Goal: Task Accomplishment & Management: Manage account settings

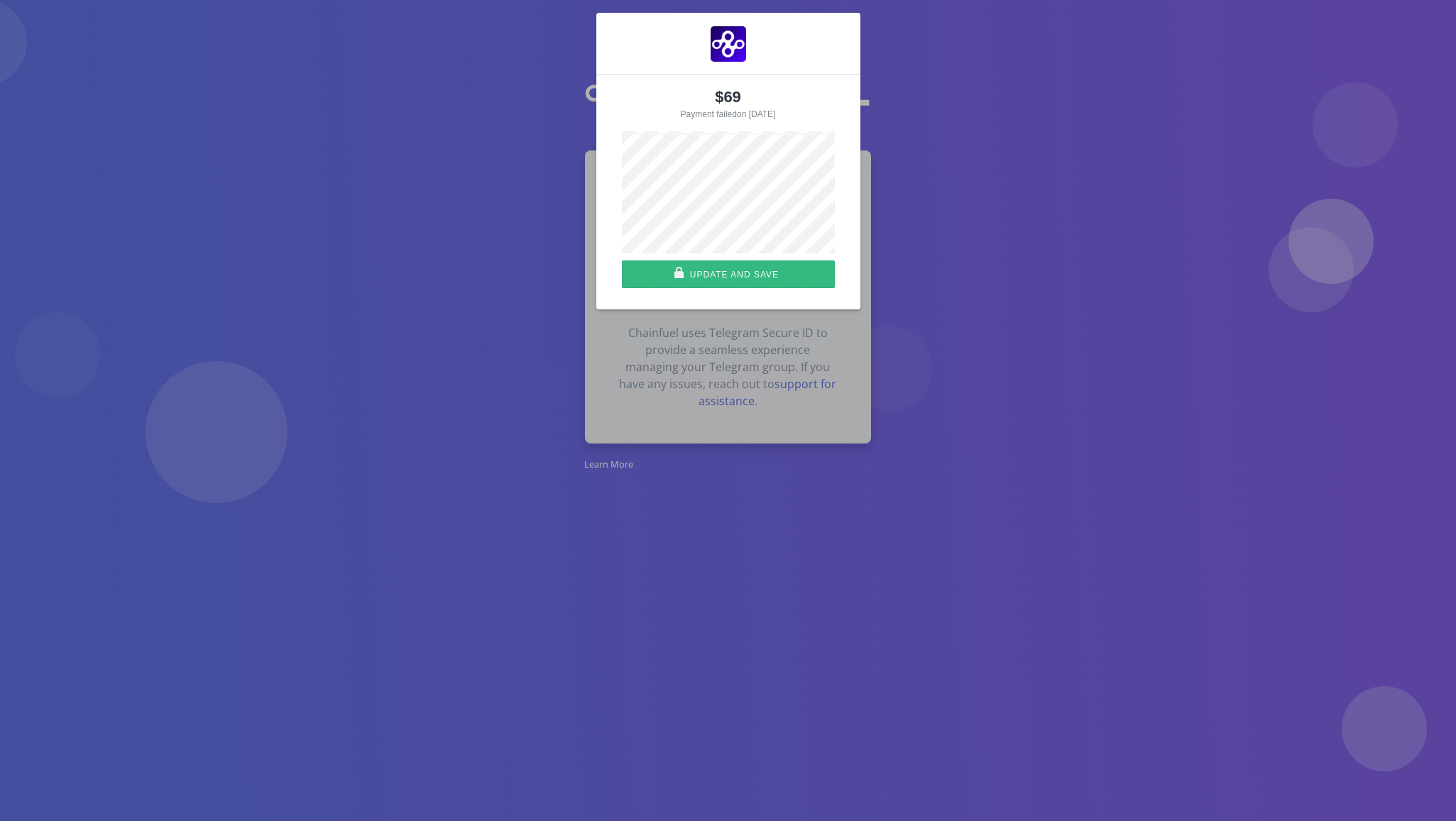
click at [770, 281] on div "Update and save" at bounding box center [734, 274] width 89 height 25
click at [725, 276] on div "Update and save" at bounding box center [734, 274] width 89 height 25
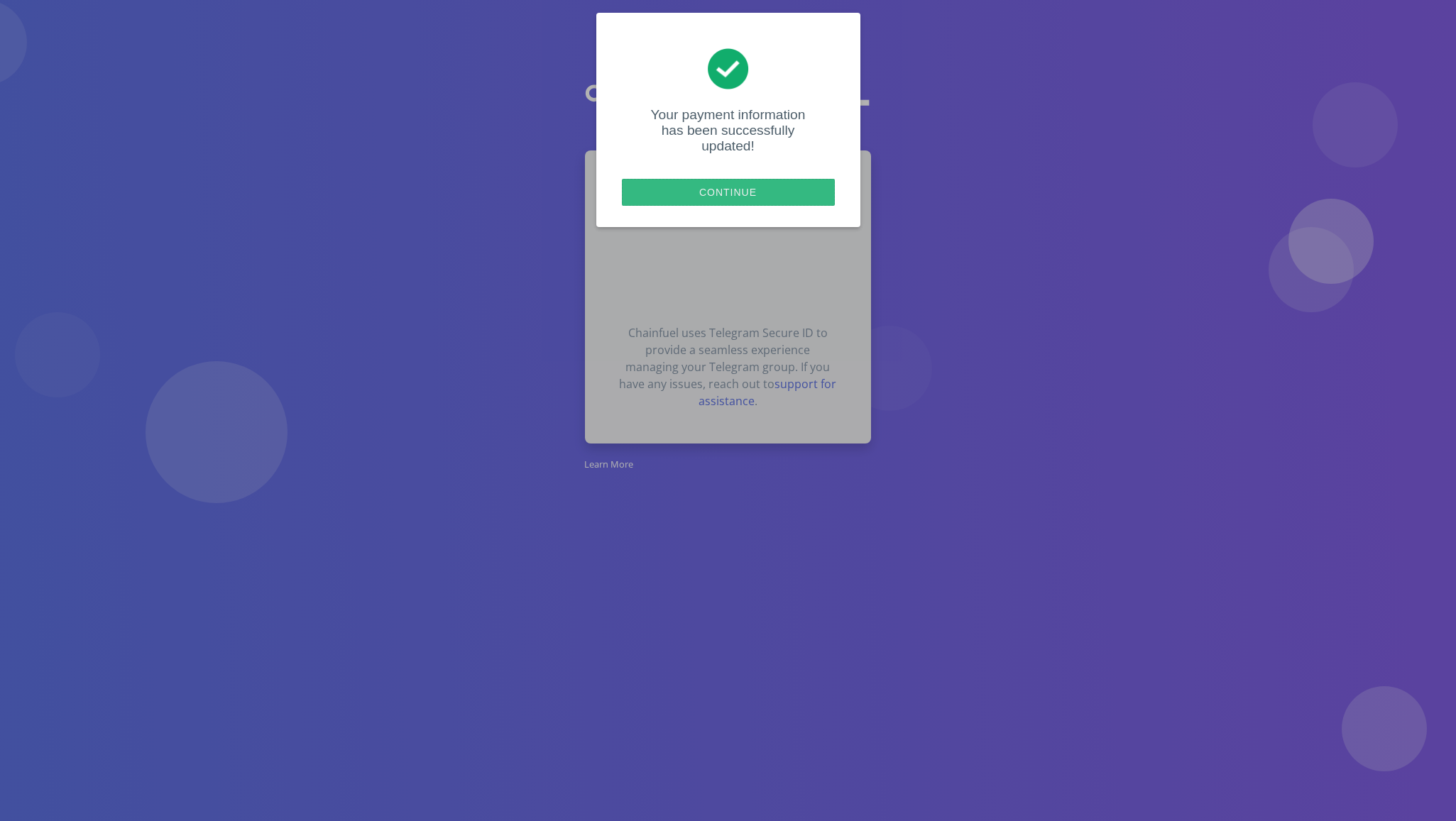
click at [694, 180] on div "Continue" at bounding box center [728, 192] width 203 height 25
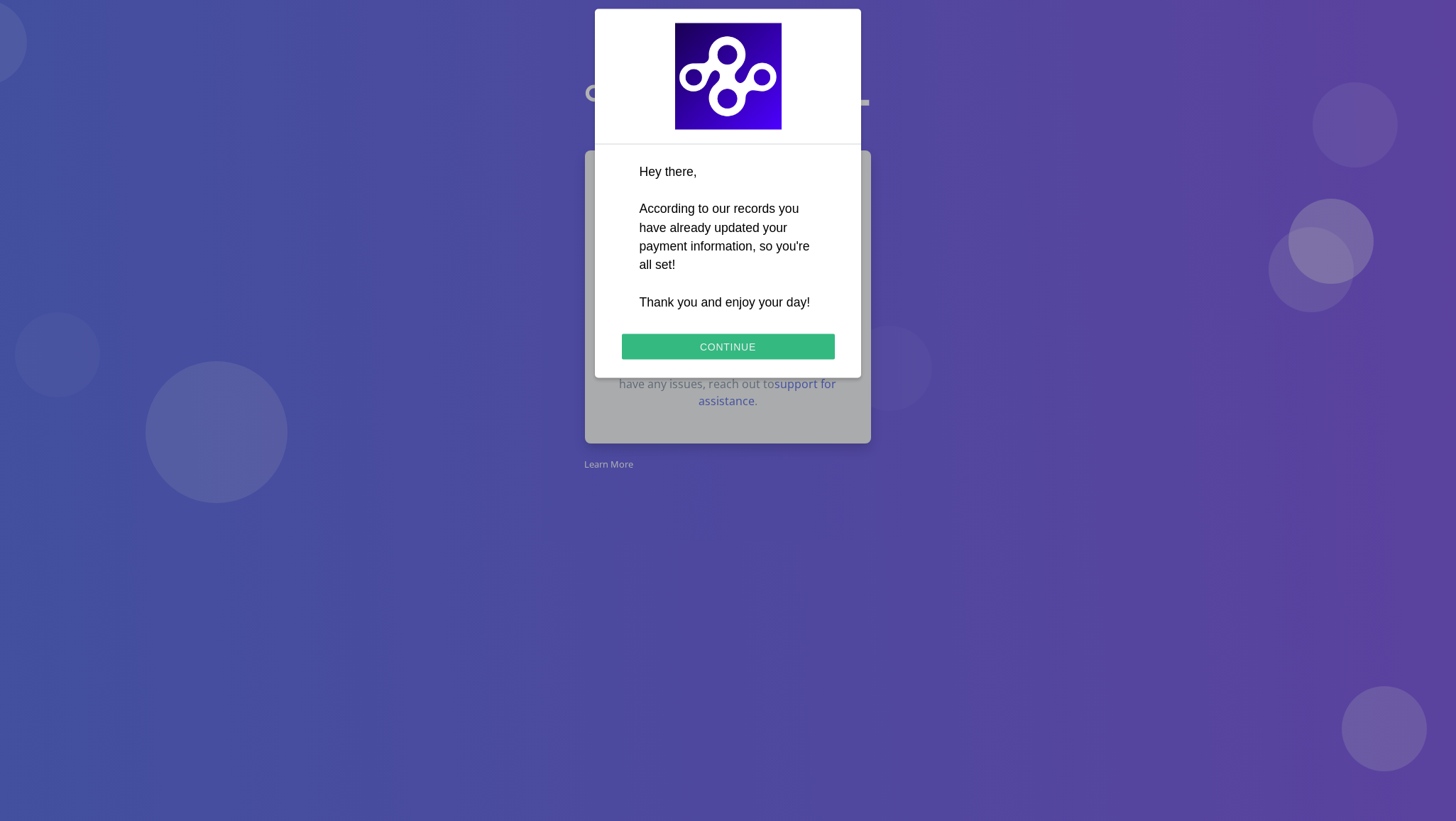
click at [751, 344] on div "Continue" at bounding box center [728, 346] width 204 height 25
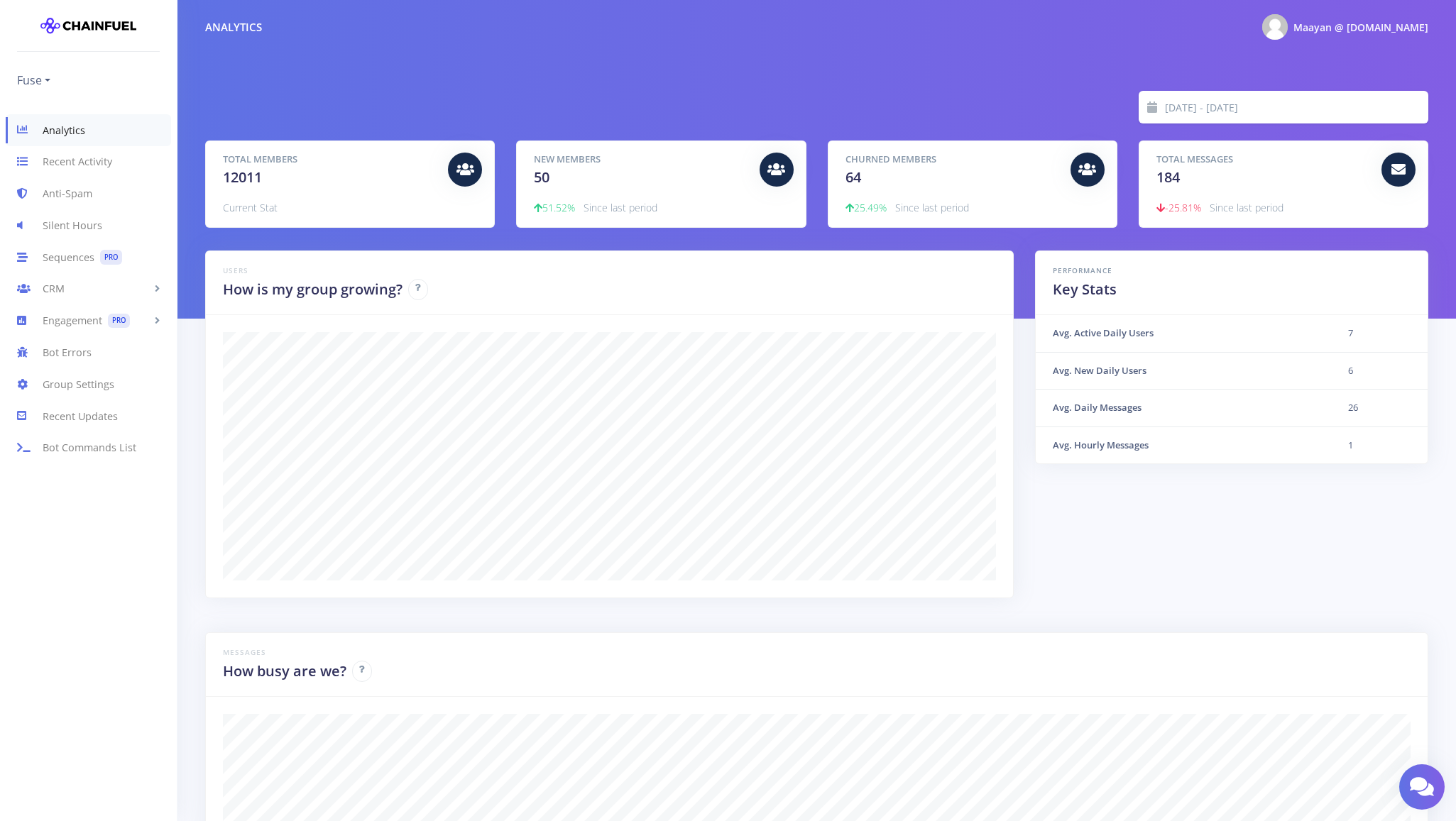
scroll to position [248, 1188]
click at [95, 385] on link "Group Settings" at bounding box center [88, 384] width 177 height 32
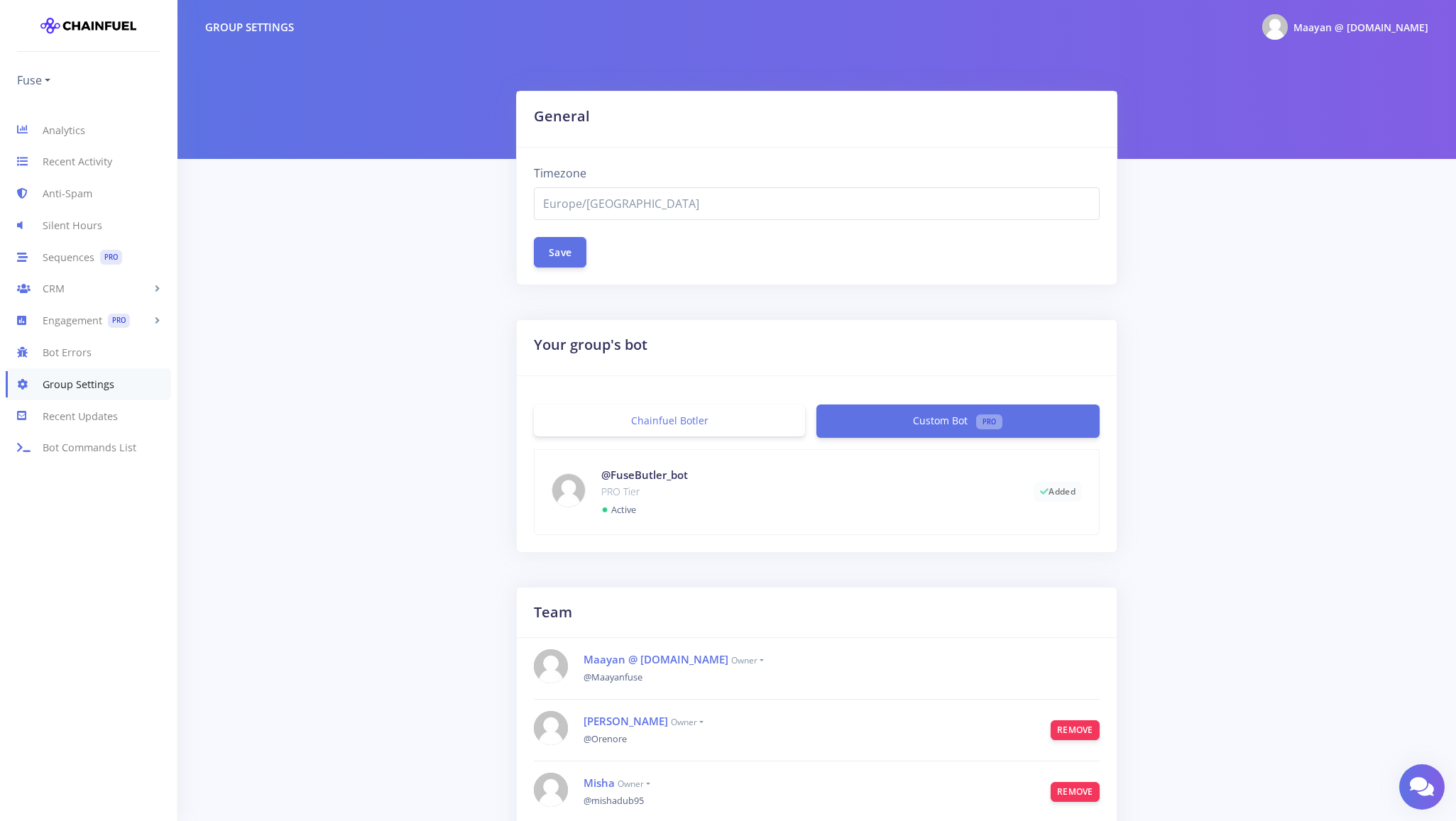
select select "Europe/[GEOGRAPHIC_DATA]"
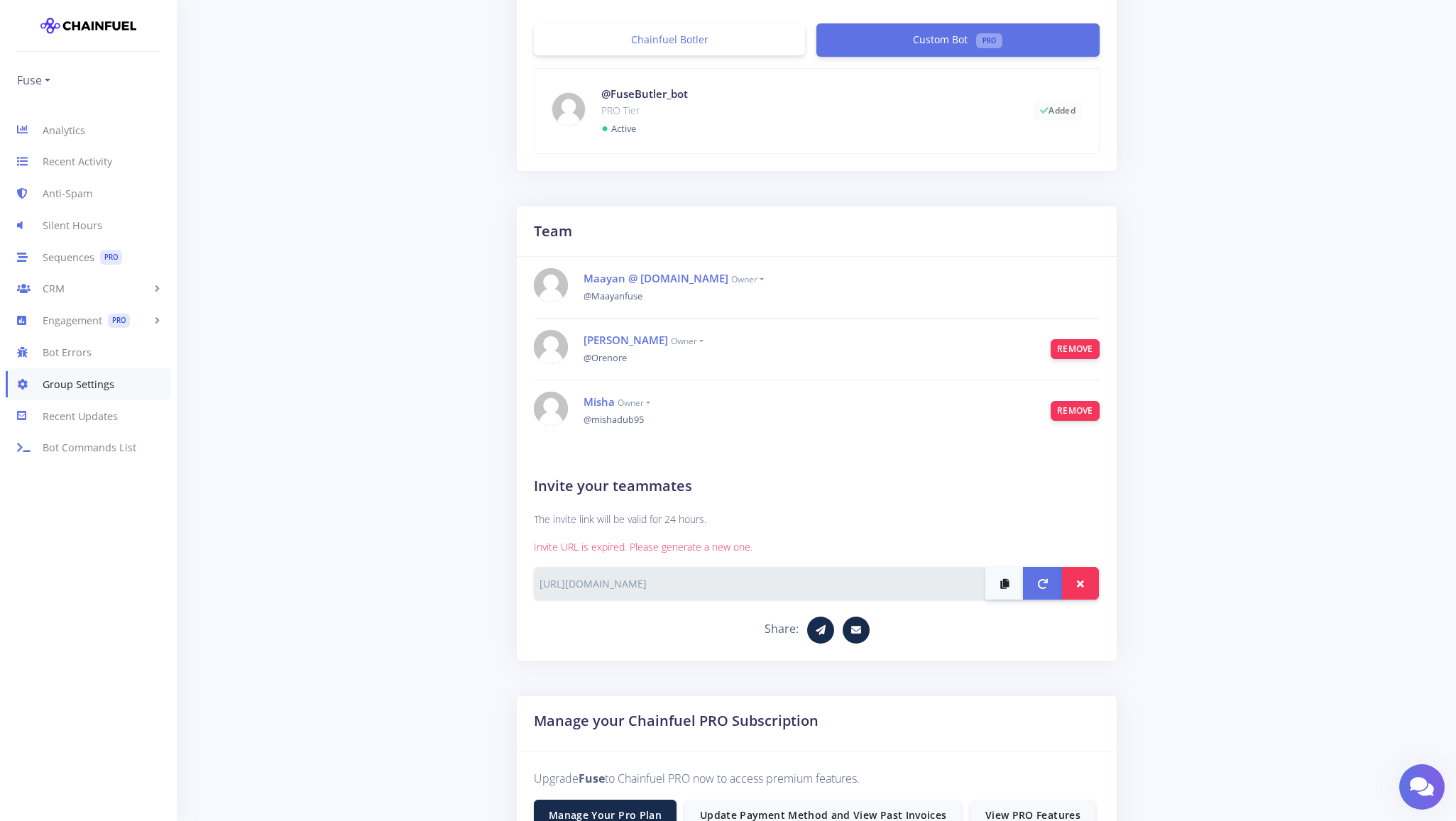
scroll to position [640, 0]
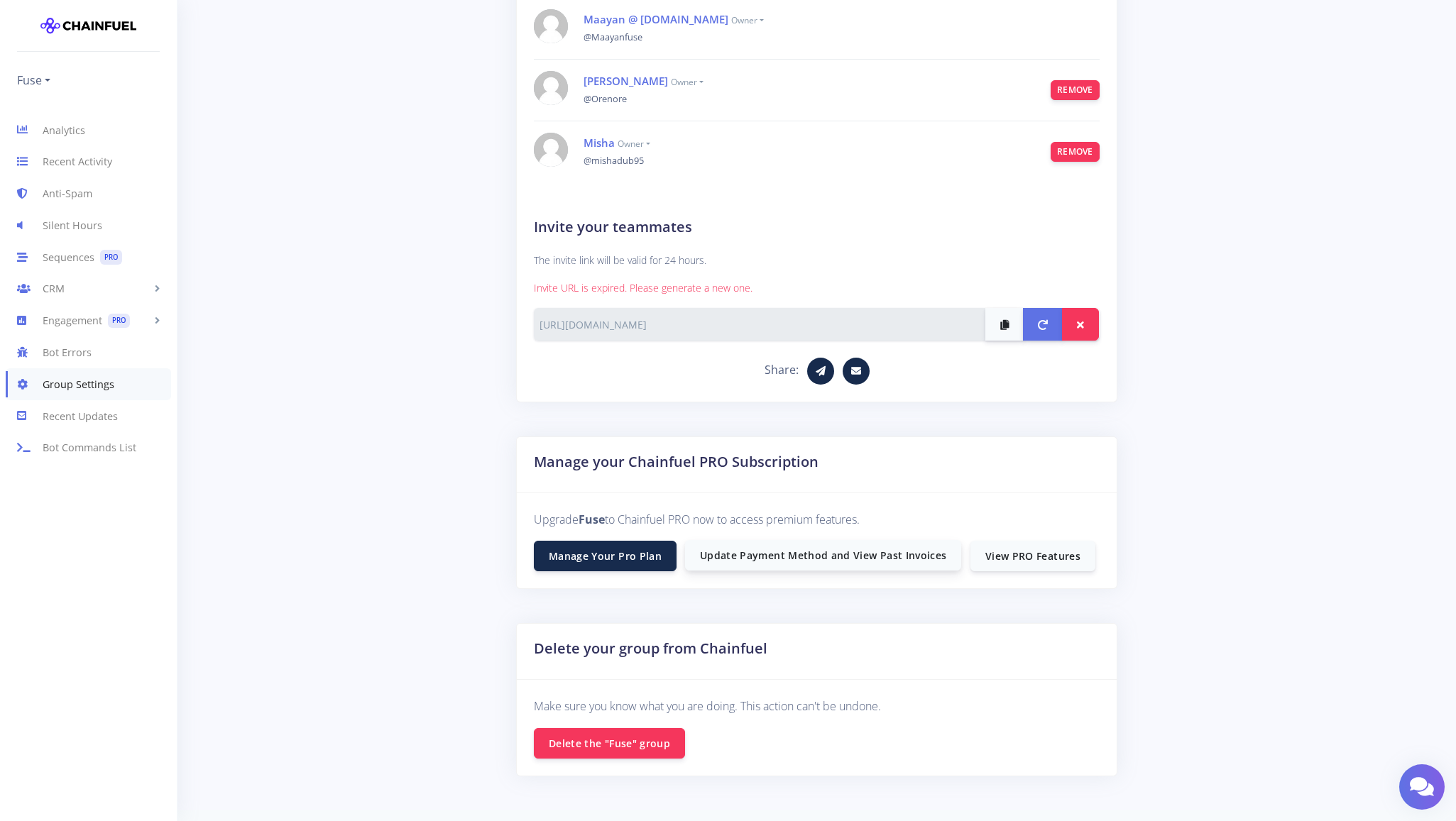
click at [724, 557] on link "Update Payment Method and View Past Invoices" at bounding box center [823, 555] width 277 height 31
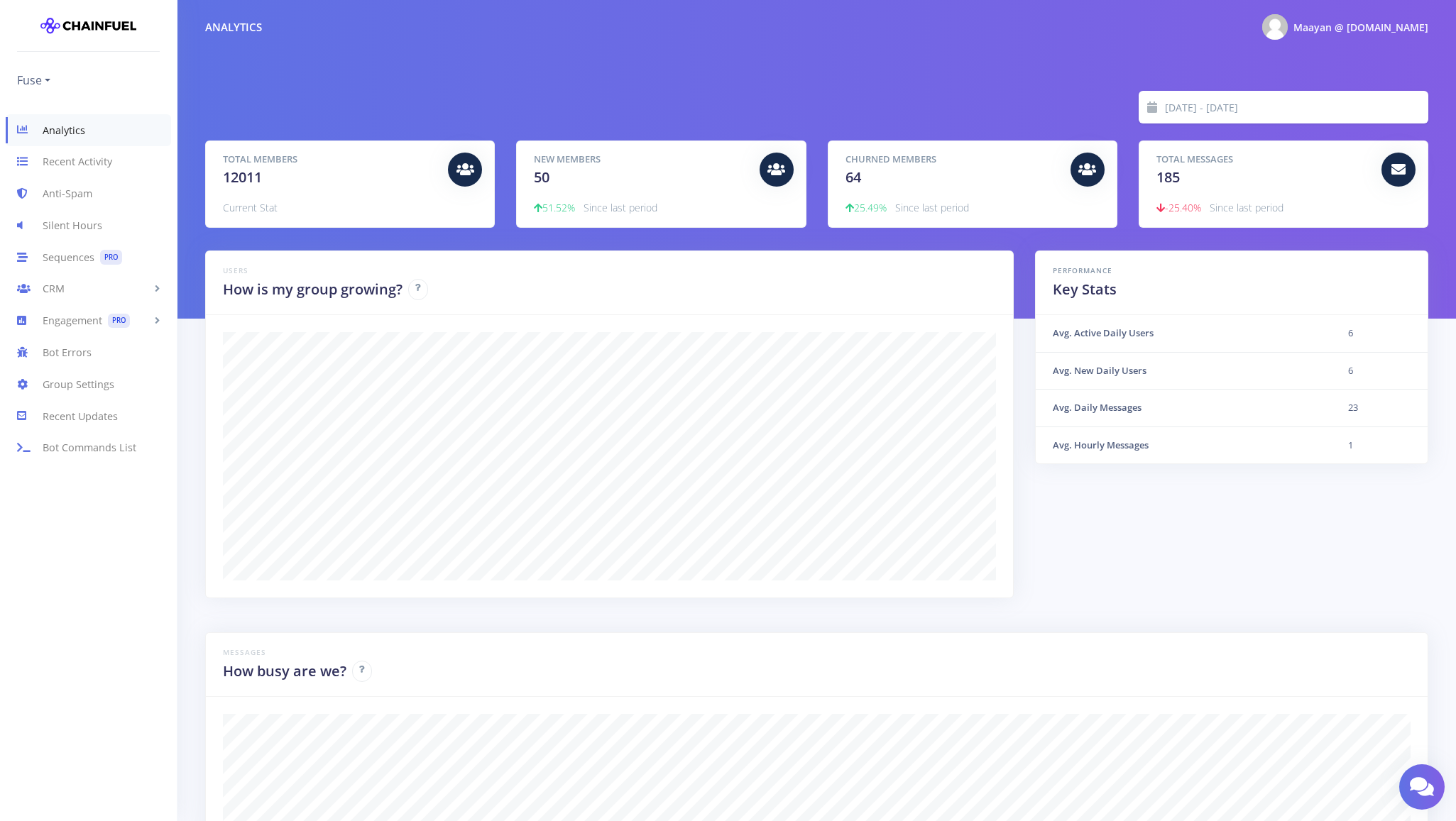
scroll to position [248, 1188]
click at [112, 396] on link "Group Settings" at bounding box center [88, 384] width 177 height 32
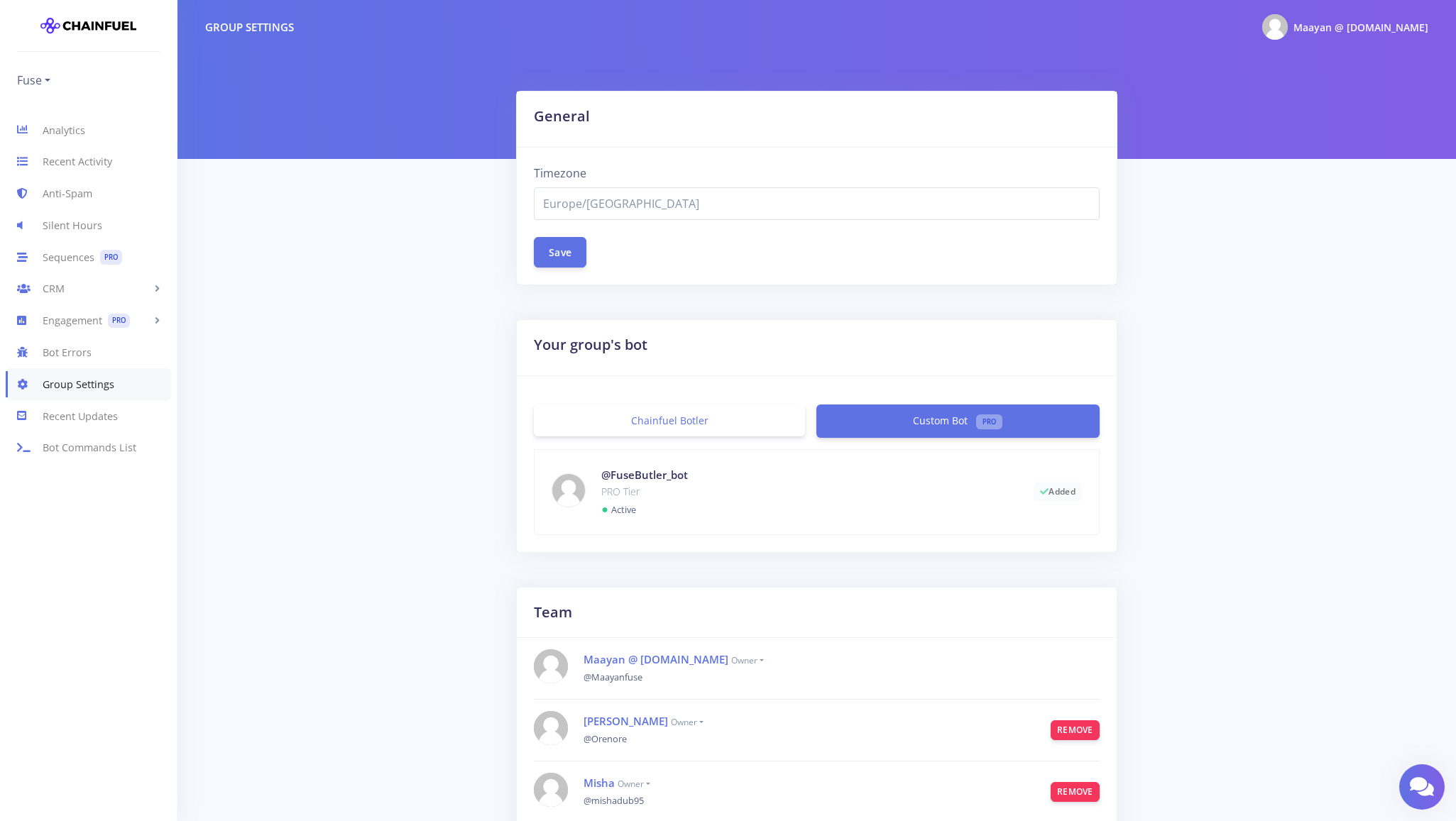
select select "Europe/[GEOGRAPHIC_DATA]"
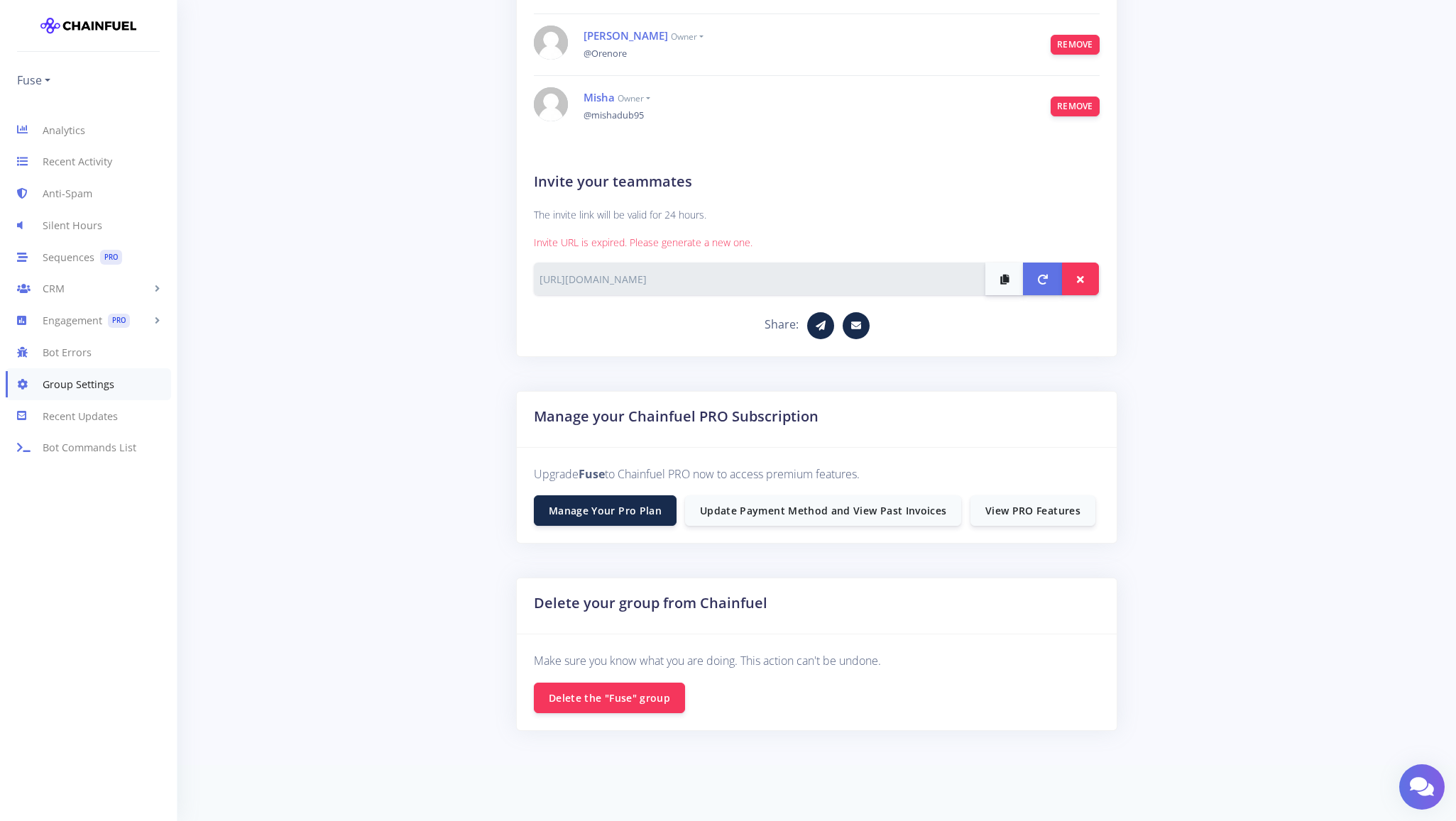
scroll to position [686, 0]
click at [759, 514] on link "Update Payment Method and View Past Invoices" at bounding box center [823, 509] width 277 height 31
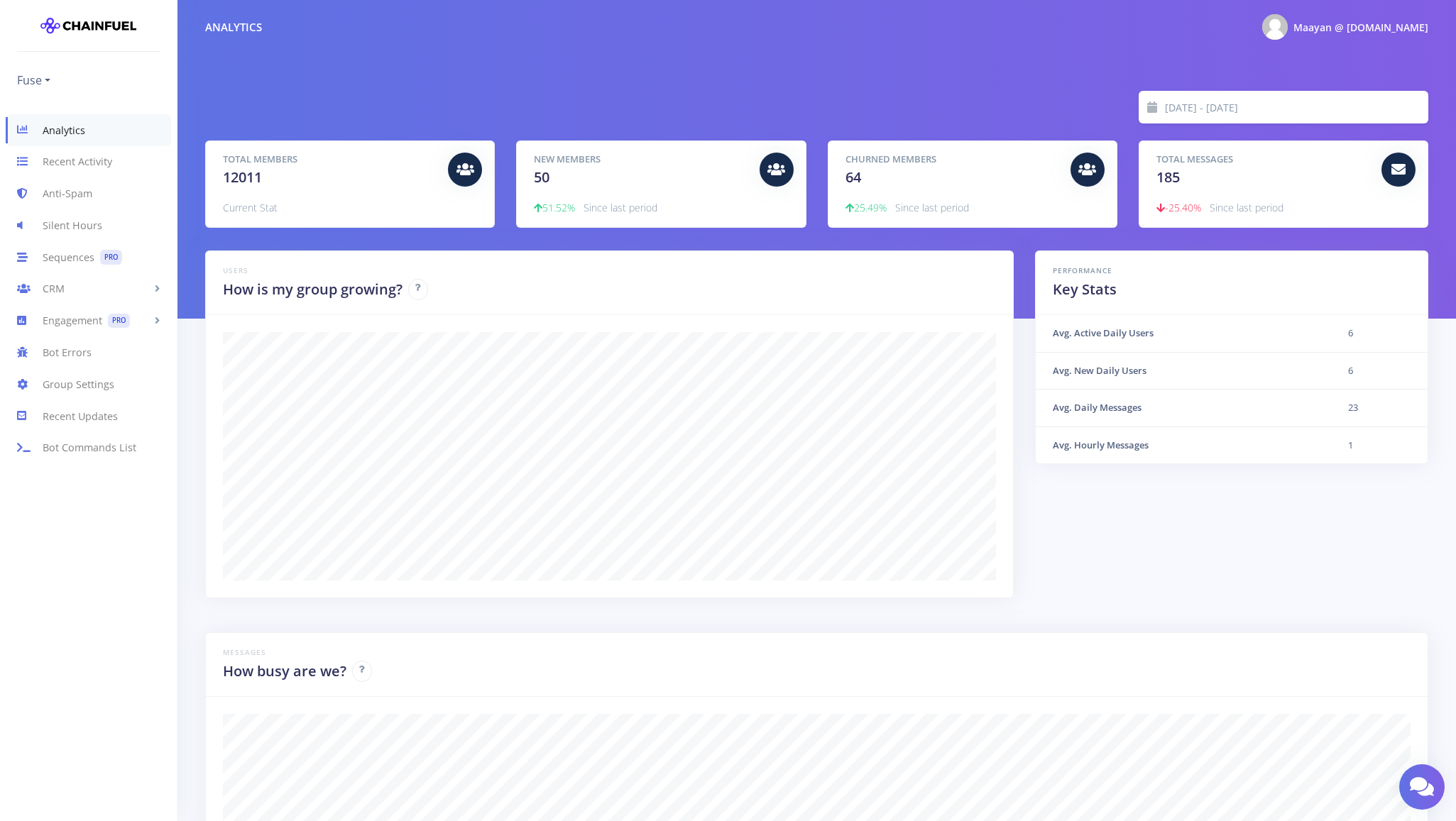
scroll to position [248, 1188]
click at [117, 381] on link "Group Settings" at bounding box center [88, 384] width 177 height 32
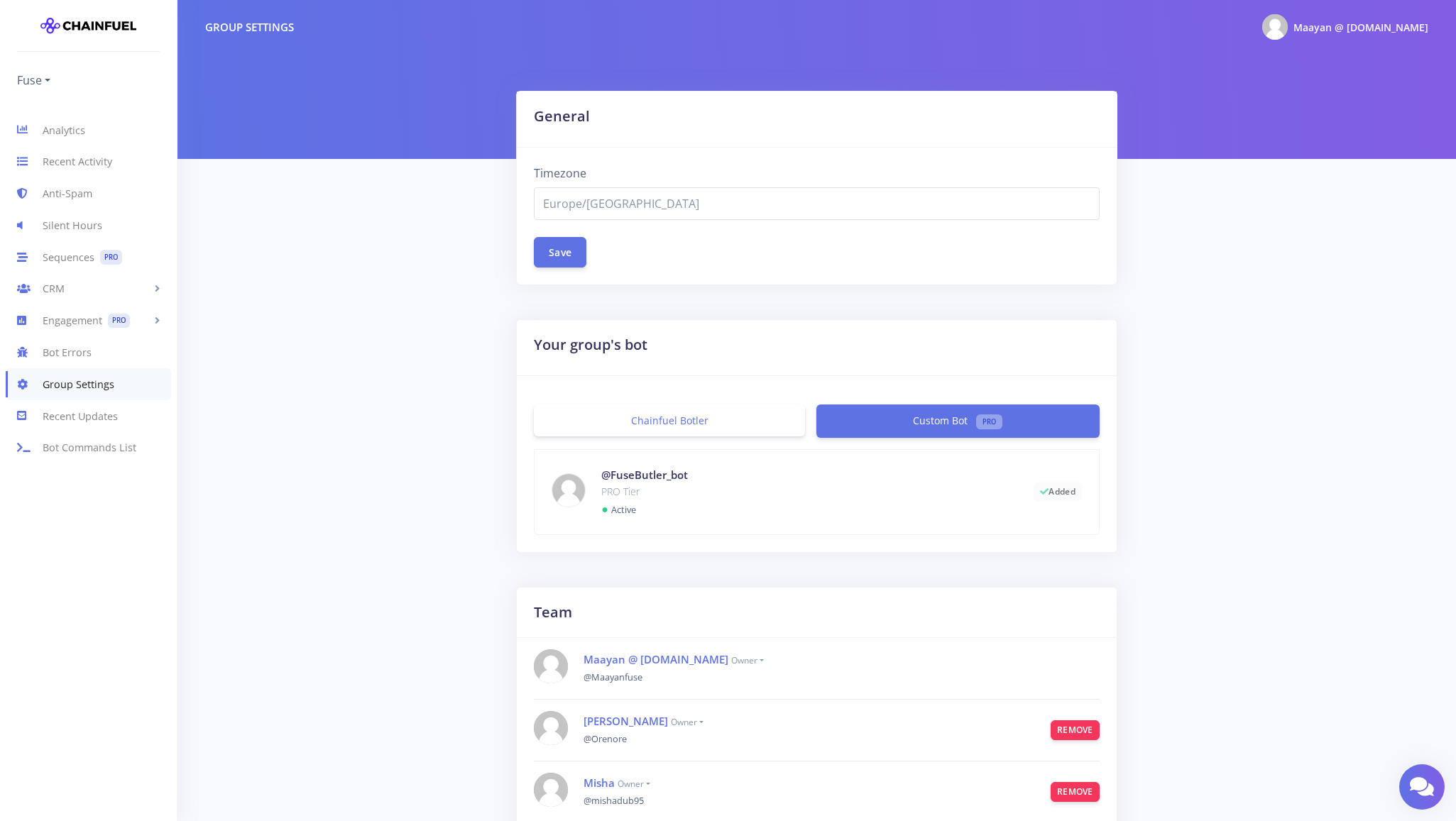
select select "Europe/[GEOGRAPHIC_DATA]"
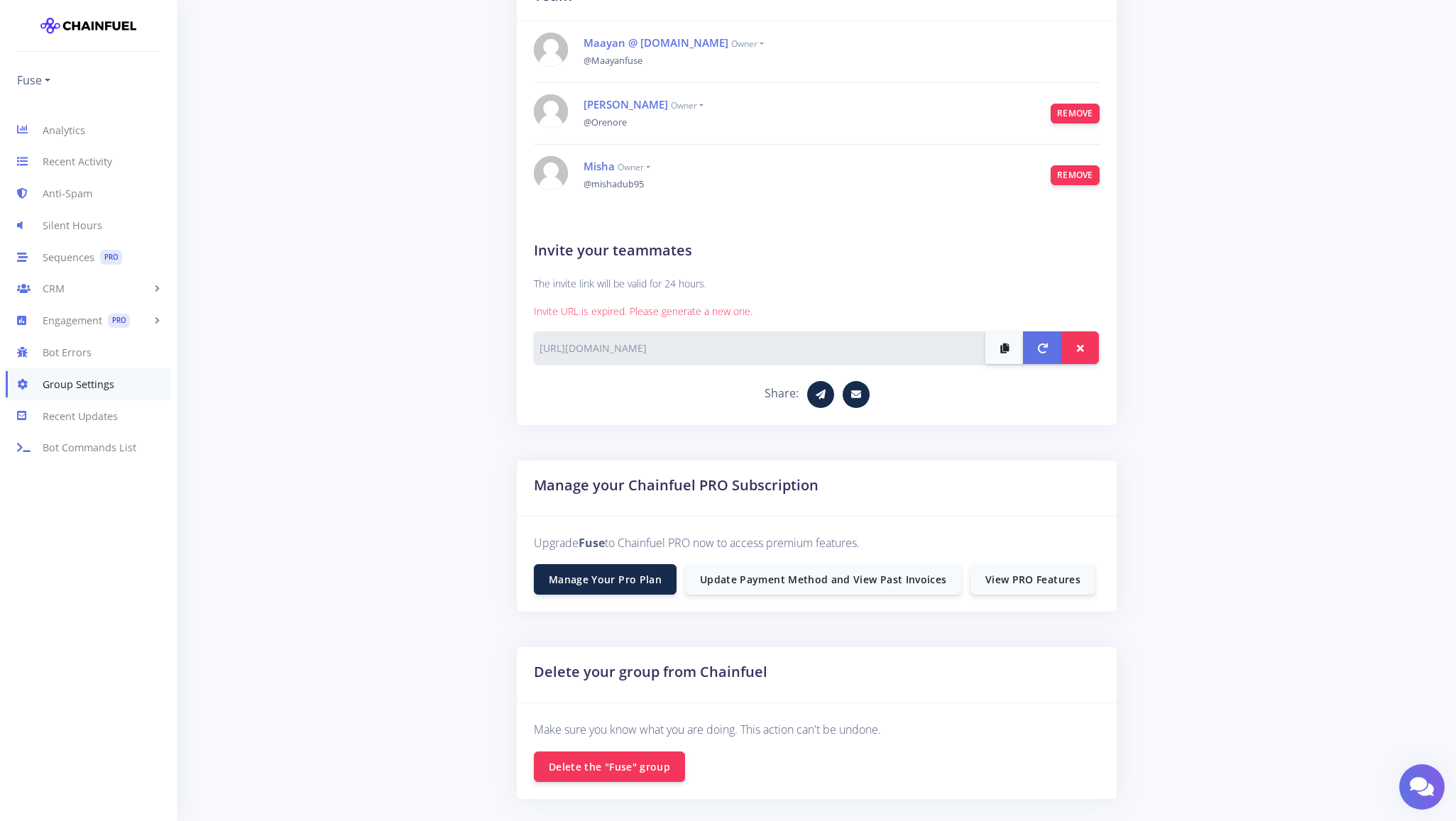
scroll to position [686, 0]
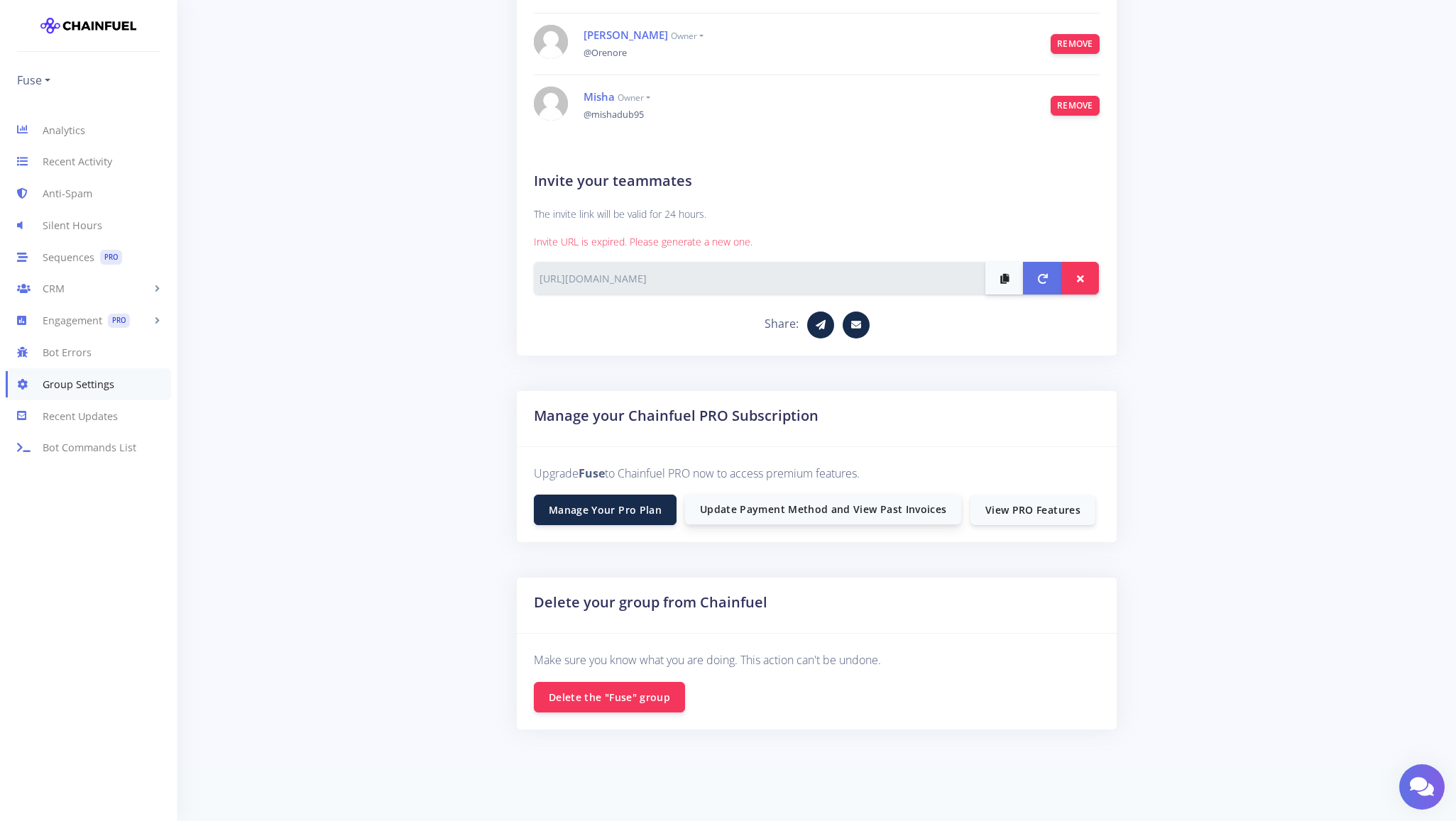
click at [707, 515] on link "Update Payment Method and View Past Invoices" at bounding box center [823, 509] width 277 height 31
